Goal: Information Seeking & Learning: Learn about a topic

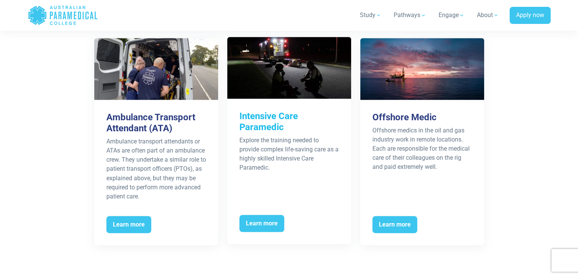
scroll to position [1267, 0]
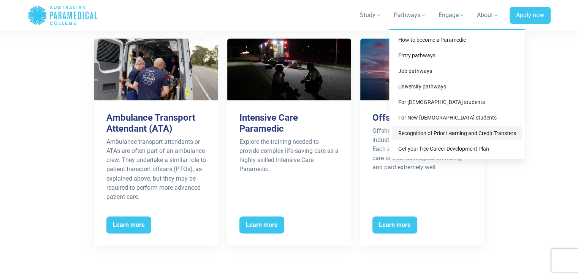
click at [433, 131] on link "Recognition of Prior Learning and Credit Transfers" at bounding box center [457, 134] width 130 height 14
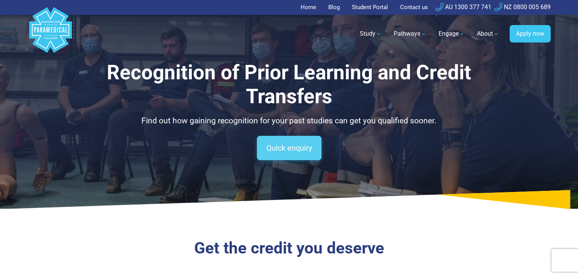
click at [295, 142] on link "Quick enquiry" at bounding box center [289, 148] width 65 height 24
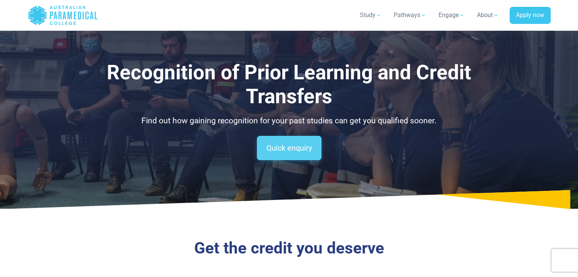
scroll to position [1632, 0]
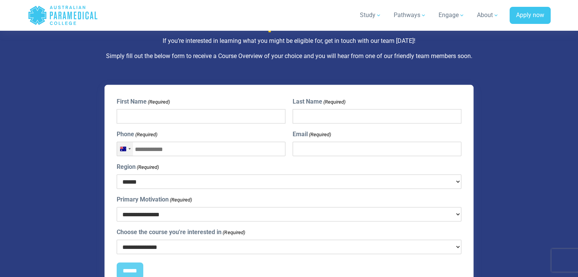
click at [119, 143] on div "[GEOGRAPHIC_DATA] +61" at bounding box center [125, 149] width 16 height 14
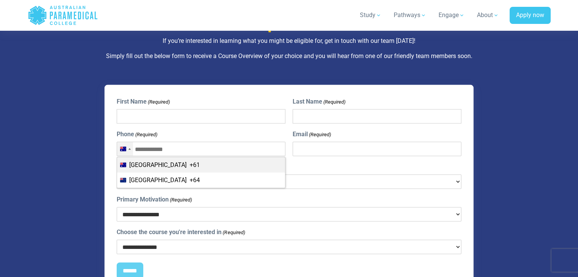
click at [119, 143] on div "[GEOGRAPHIC_DATA] +61" at bounding box center [125, 149] width 16 height 14
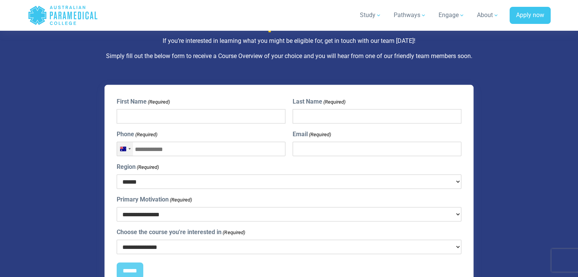
click at [119, 143] on div "[GEOGRAPHIC_DATA] +61" at bounding box center [125, 149] width 16 height 14
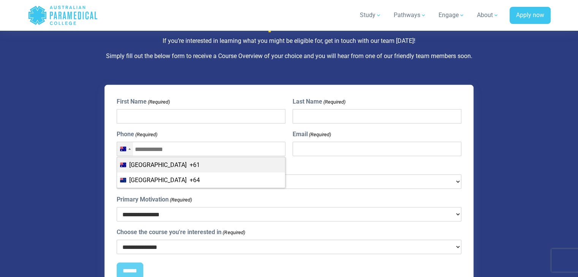
scroll to position [1676, 0]
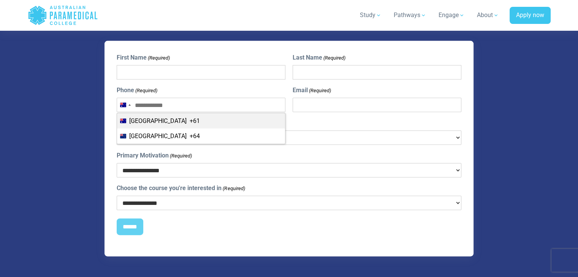
click at [255, 99] on input "Phone (Required)" at bounding box center [201, 105] width 169 height 14
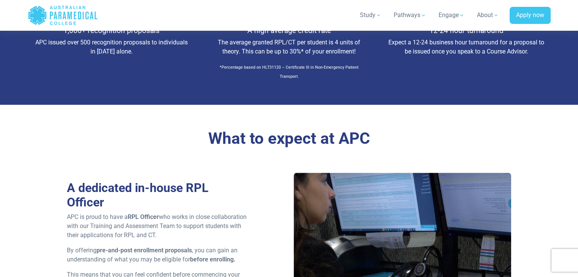
scroll to position [1091, 0]
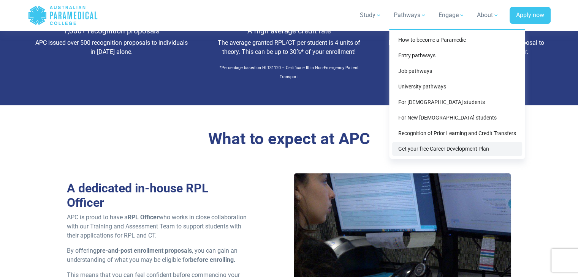
click at [453, 146] on link "Get your free Career Development Plan" at bounding box center [457, 149] width 130 height 14
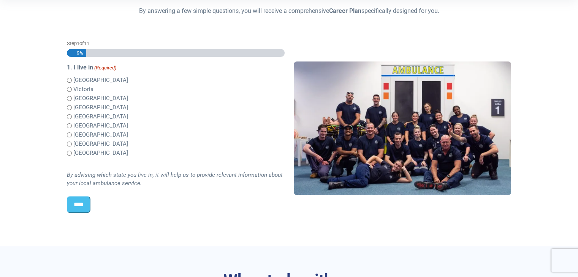
scroll to position [188, 0]
